Goal: Check status

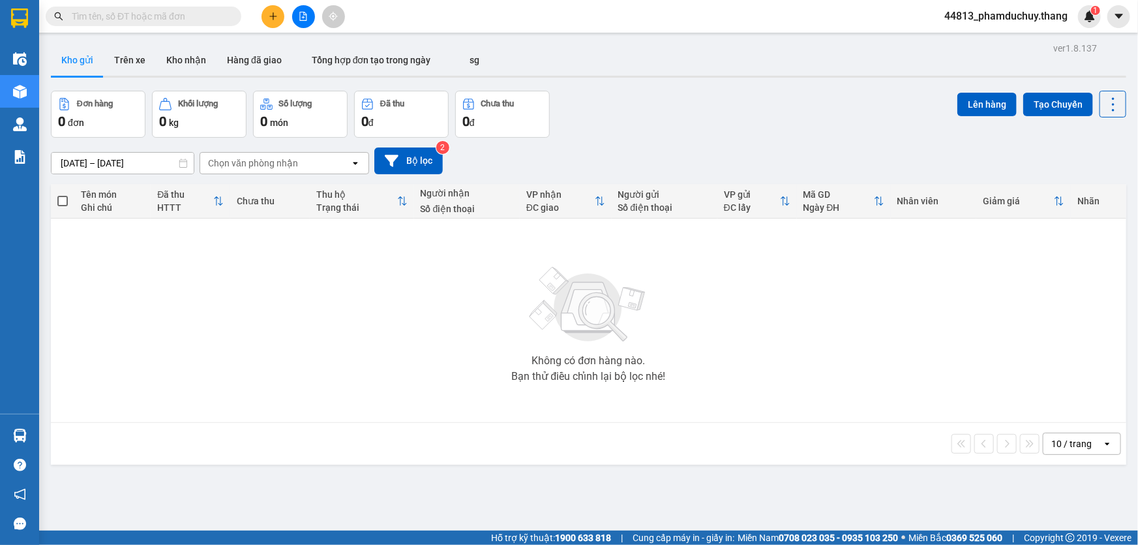
click at [220, 13] on input "text" at bounding box center [149, 16] width 154 height 14
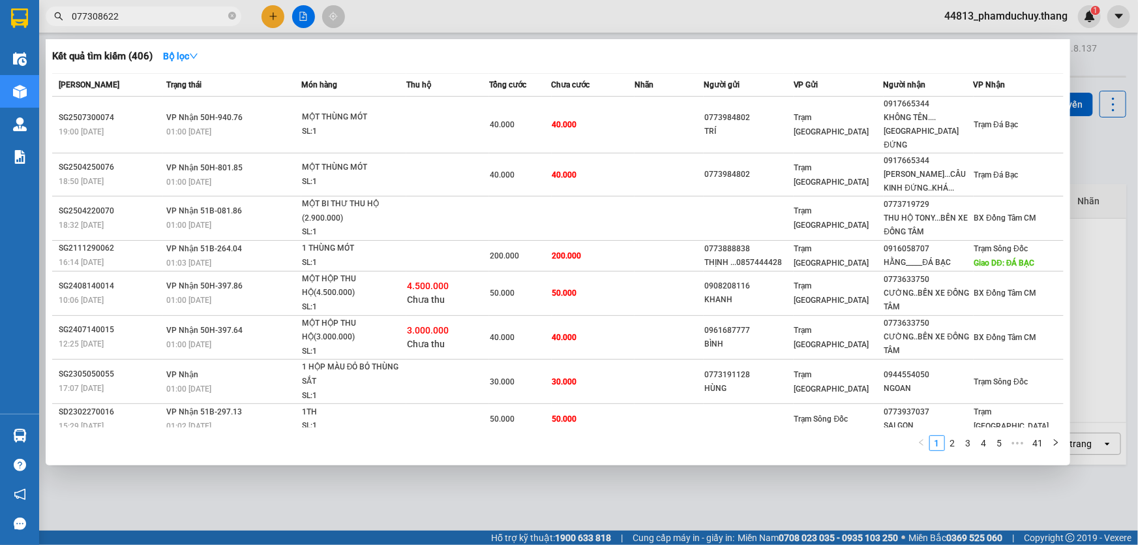
type input "0773086225"
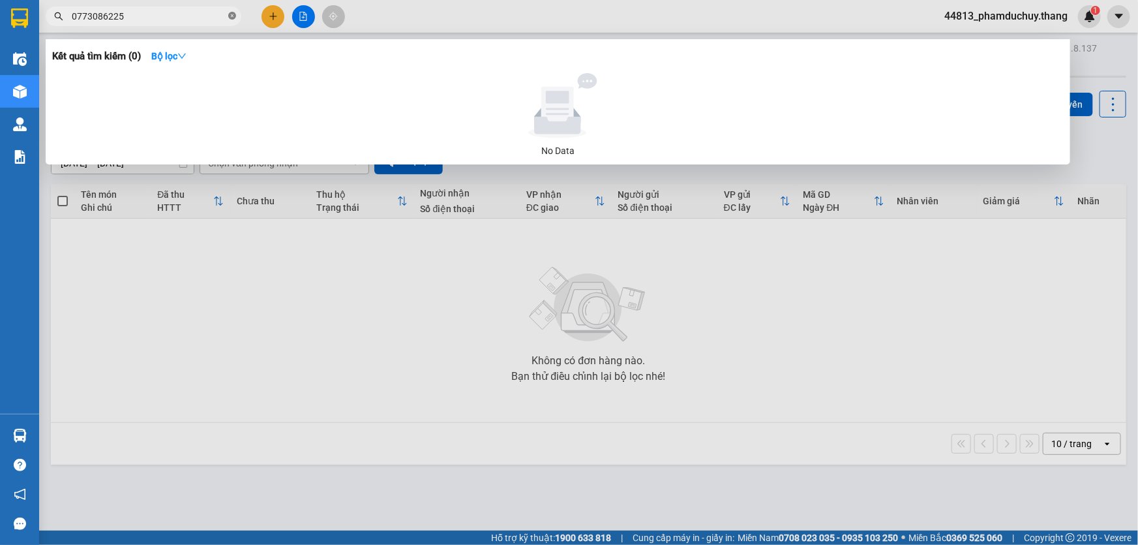
click at [235, 18] on icon "close-circle" at bounding box center [232, 16] width 8 height 8
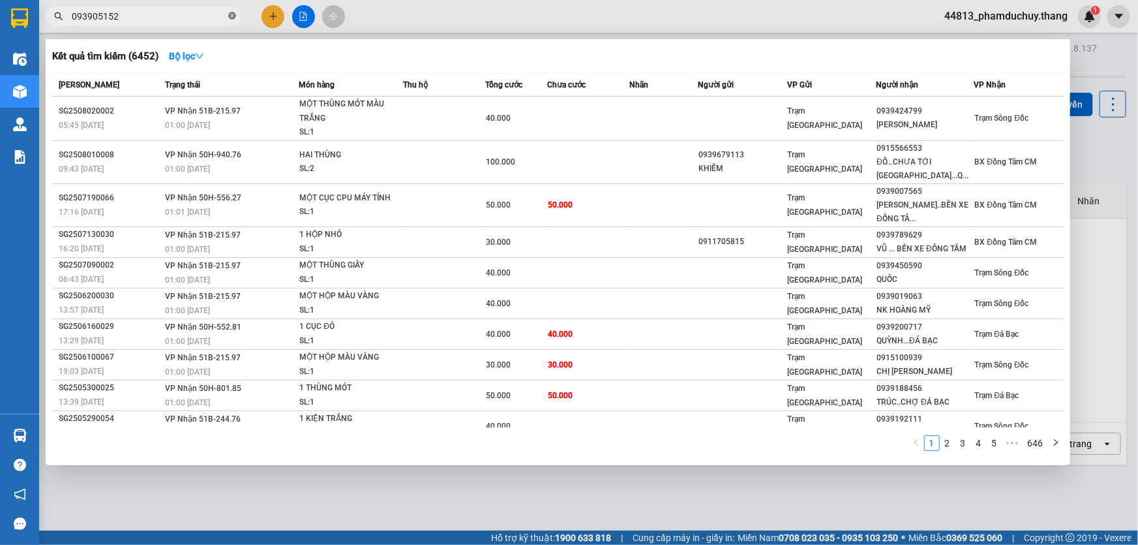
type input "0939051523"
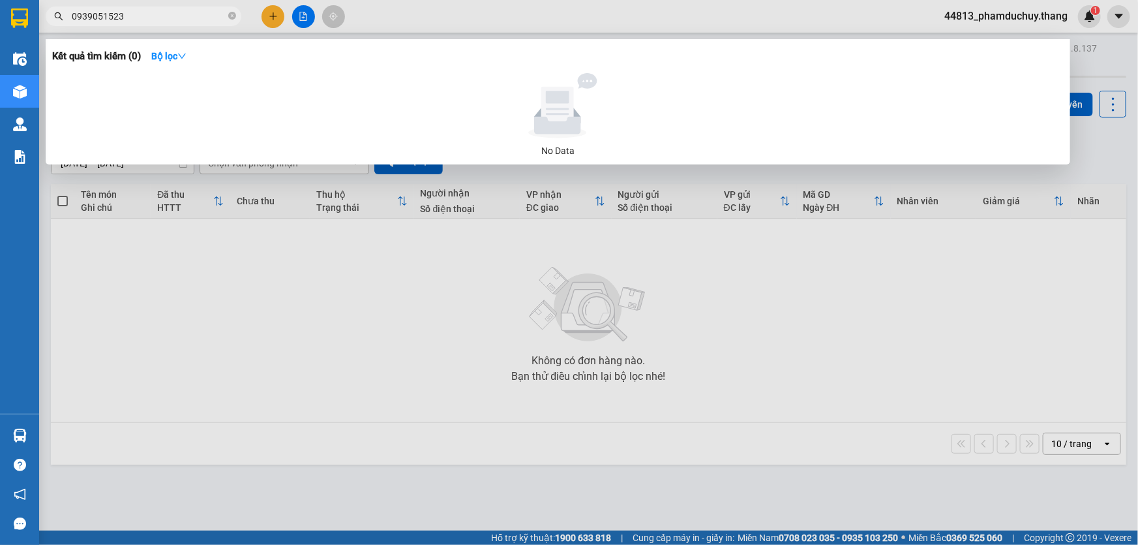
drag, startPoint x: 230, startPoint y: 19, endPoint x: 217, endPoint y: 13, distance: 14.9
click at [230, 19] on icon "close-circle" at bounding box center [232, 16] width 8 height 8
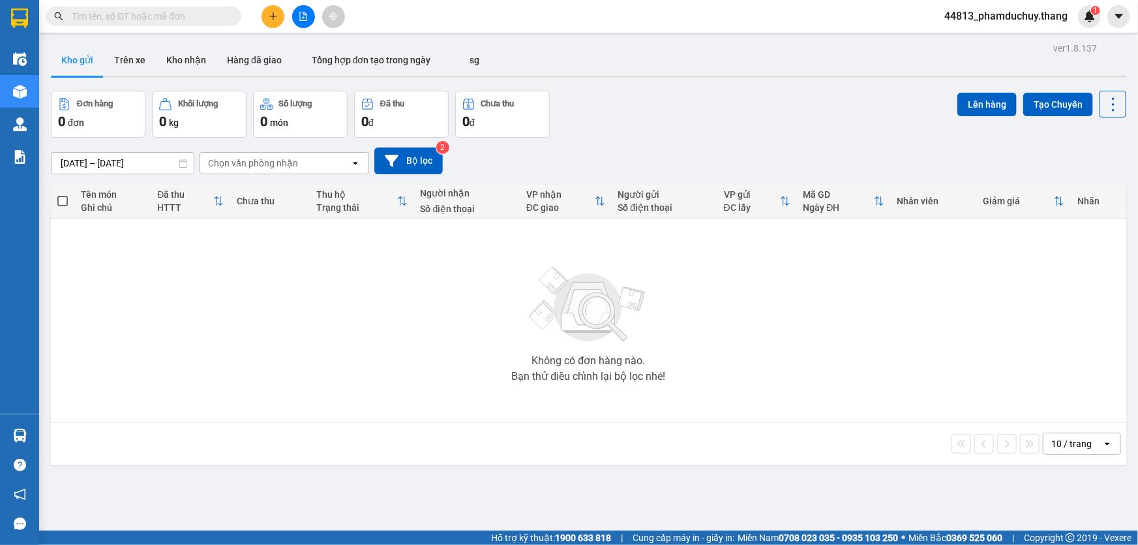
click at [202, 17] on input "text" at bounding box center [149, 16] width 154 height 14
drag, startPoint x: 112, startPoint y: 59, endPoint x: 567, endPoint y: 58, distance: 455.3
click at [567, 58] on div "Kho gửi Trên xe Kho nhận Hàng đã giao Tổng hợp đơn tạo trong ngày sg" at bounding box center [589, 61] width 1076 height 35
drag, startPoint x: 490, startPoint y: 61, endPoint x: 113, endPoint y: 91, distance: 378.2
click at [111, 86] on div "ver 1.8.137 Kho gửi Trên xe Kho nhận Hàng đã giao Tổng hợp đơn tạo trong ngày s…" at bounding box center [589, 311] width 1086 height 545
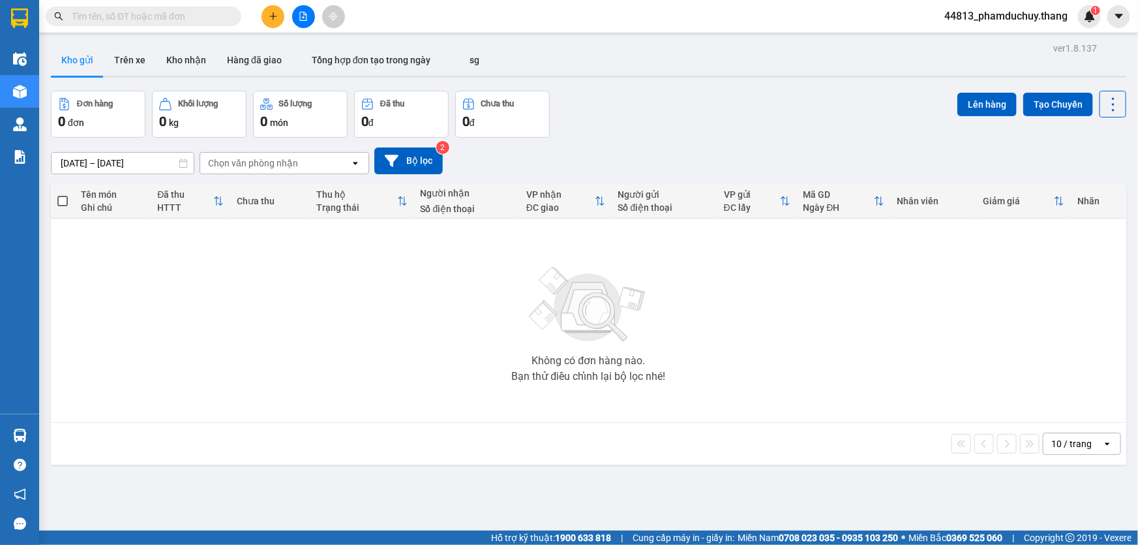
drag, startPoint x: 280, startPoint y: 287, endPoint x: 297, endPoint y: 273, distance: 21.8
click at [284, 283] on div "Không có đơn hàng nào. Bạn thử điều chỉnh lại bộ lọc nhé!" at bounding box center [588, 320] width 1063 height 196
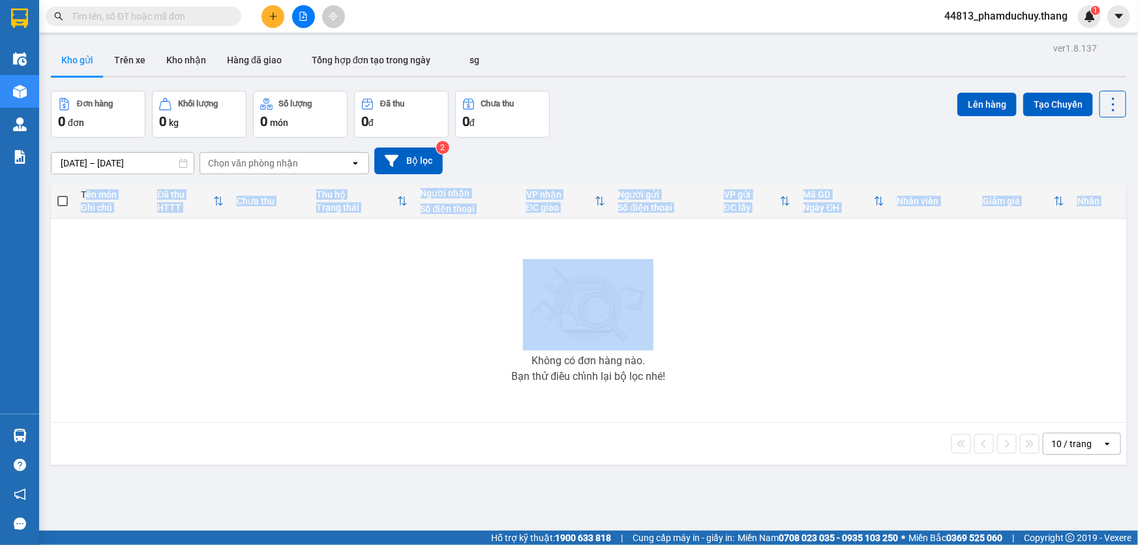
drag, startPoint x: 84, startPoint y: 192, endPoint x: 905, endPoint y: 202, distance: 821.2
click at [915, 222] on table "Tên món Ghi chú Đã thu HTTT Chưa thu Thu hộ Trạng thái Người nhận Số điện thoại…" at bounding box center [589, 303] width 1076 height 239
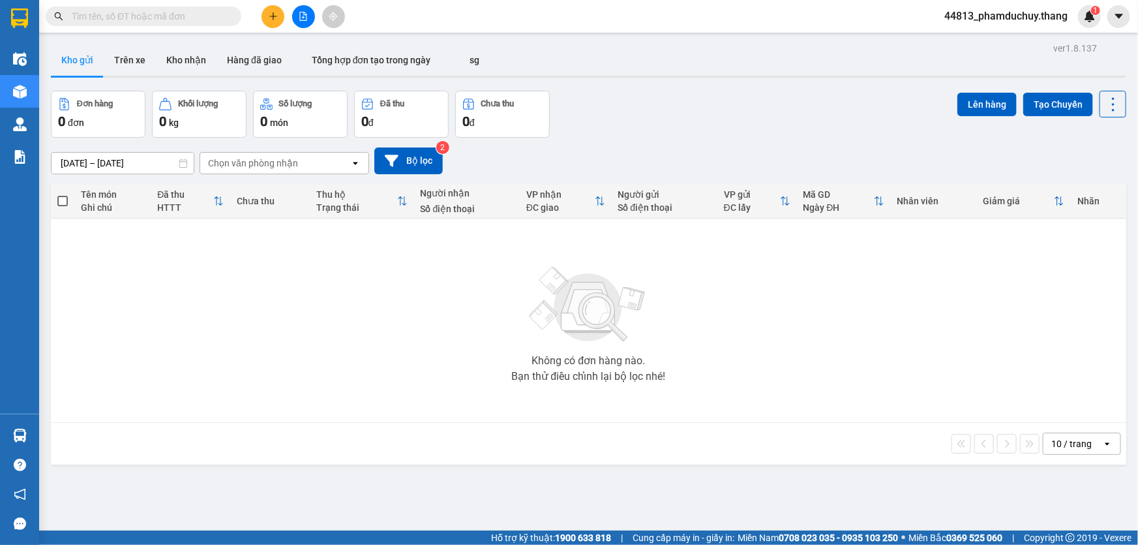
click at [756, 123] on div "Đơn hàng 0 đơn Khối lượng 0 kg Số lượng 0 món Đã thu 0 đ Chưa thu 0 đ Lên hàng …" at bounding box center [589, 114] width 1076 height 47
click at [190, 20] on input "text" at bounding box center [149, 16] width 154 height 14
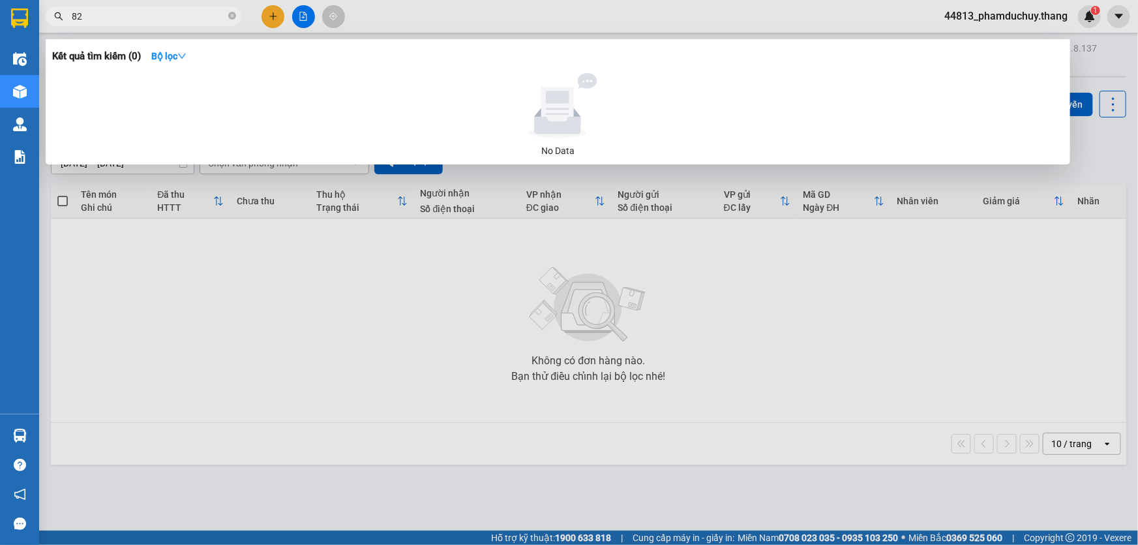
type input "829"
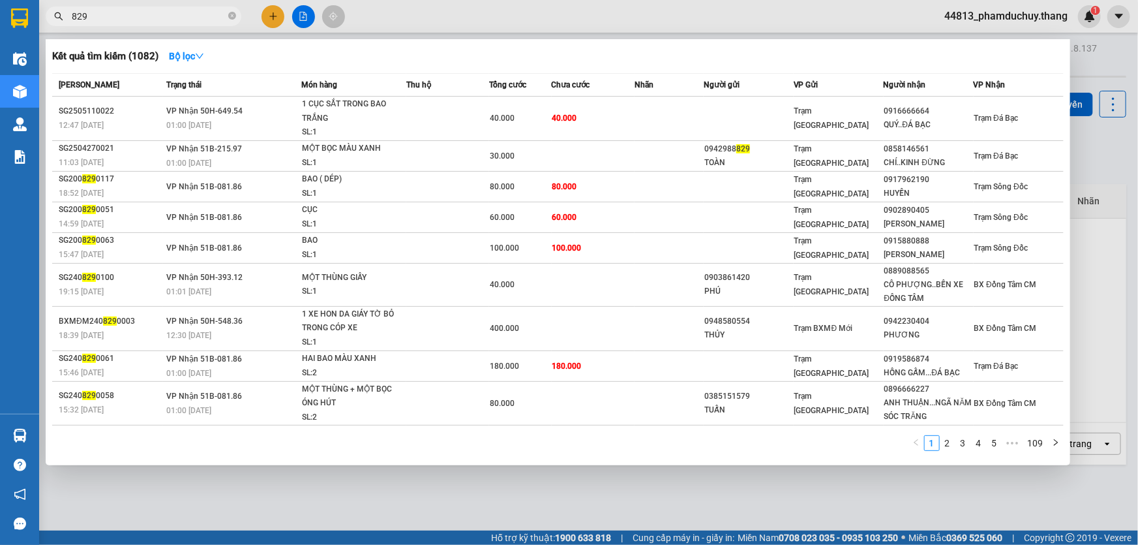
drag, startPoint x: 132, startPoint y: 17, endPoint x: 35, endPoint y: 43, distance: 100.6
click at [35, 43] on section "Kết quả tìm kiếm ( 1082 ) Bộ lọc Mã ĐH Trạng thái Món hàng Thu hộ Tổng cước Chư…" at bounding box center [569, 272] width 1138 height 545
